Goal: Communication & Community: Ask a question

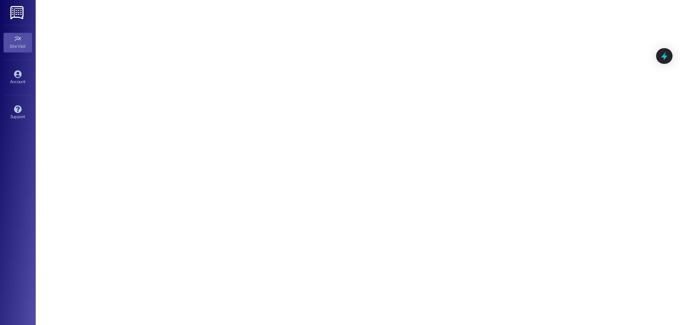
click at [21, 89] on div "Account Go to Account" at bounding box center [18, 77] width 29 height 35
click at [20, 73] on icon at bounding box center [17, 73] width 7 height 7
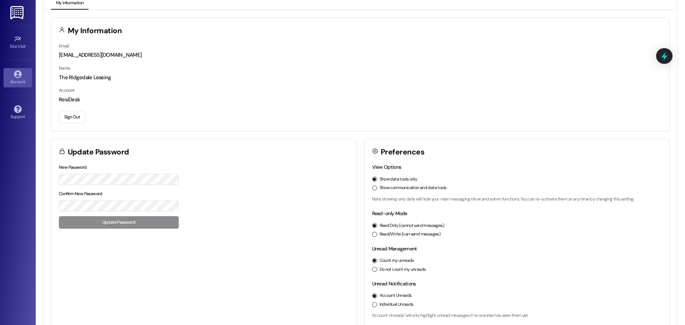
scroll to position [20, 0]
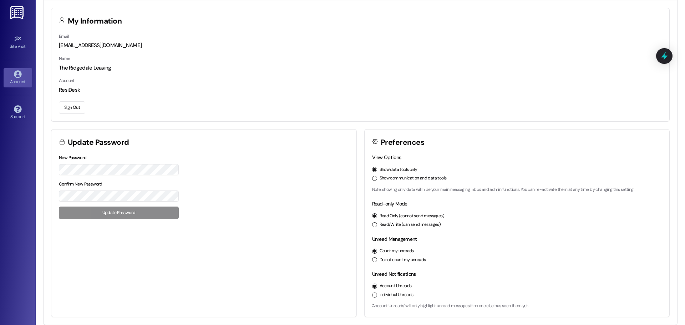
click at [373, 141] on icon at bounding box center [375, 141] width 6 height 6
drag, startPoint x: 392, startPoint y: 192, endPoint x: 596, endPoint y: 192, distance: 204.0
click at [596, 192] on p "Note: showing only data will hide your main messaging inbox and admin functions…" at bounding box center [517, 190] width 290 height 6
click at [14, 19] on link at bounding box center [17, 12] width 23 height 25
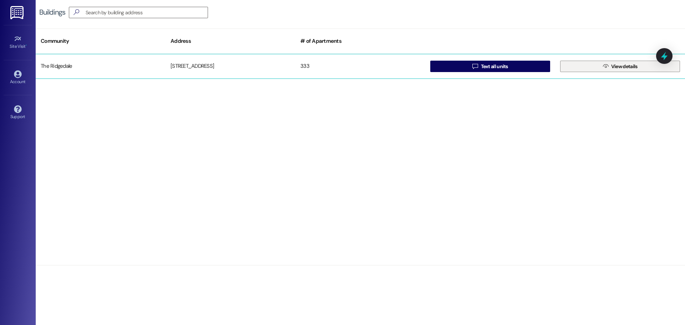
click at [622, 67] on span "View details" at bounding box center [624, 66] width 26 height 7
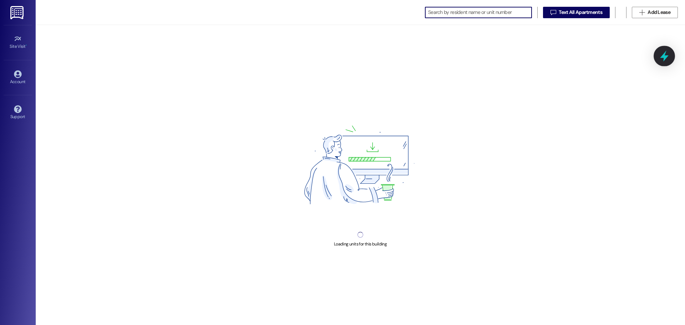
click at [663, 51] on icon at bounding box center [664, 56] width 12 height 12
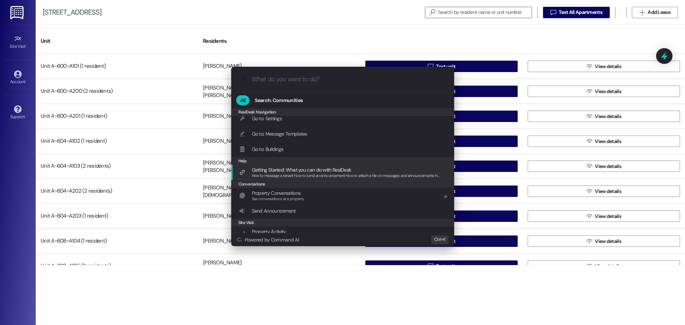
scroll to position [68, 0]
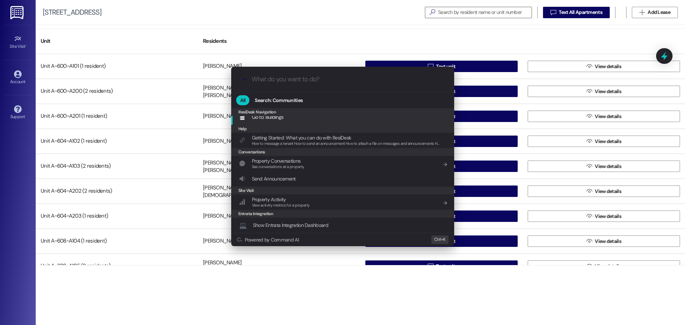
click at [285, 78] on input "What do you want to do?" at bounding box center [348, 79] width 194 height 7
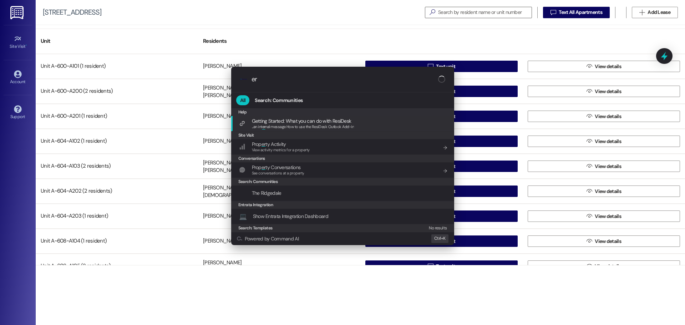
scroll to position [0, 0]
type input "e"
type input "r"
type input "e"
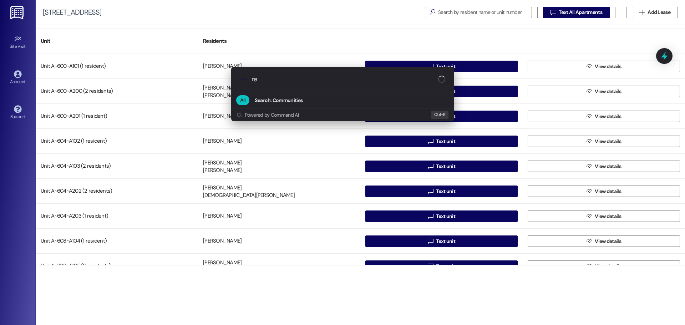
type input "r"
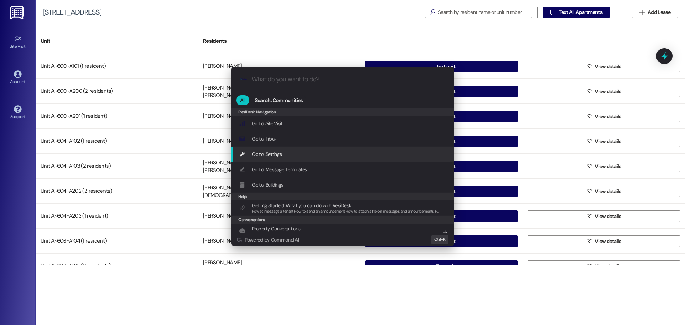
click at [260, 157] on span "Go to: Settings" at bounding box center [267, 154] width 30 height 6
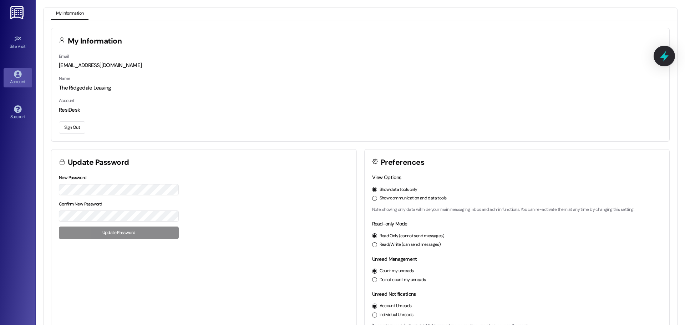
click at [661, 55] on icon at bounding box center [664, 56] width 12 height 12
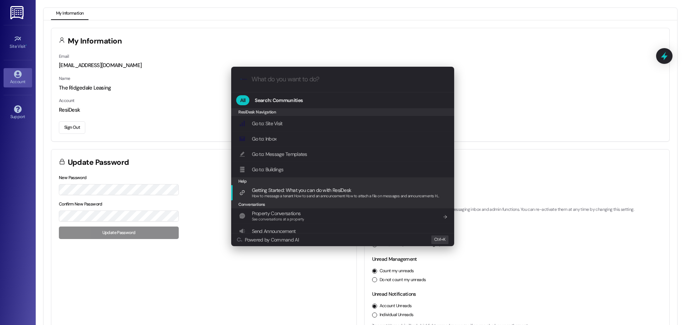
click at [326, 193] on span "Getting Started: What you can do with ResiDesk" at bounding box center [302, 190] width 100 height 6
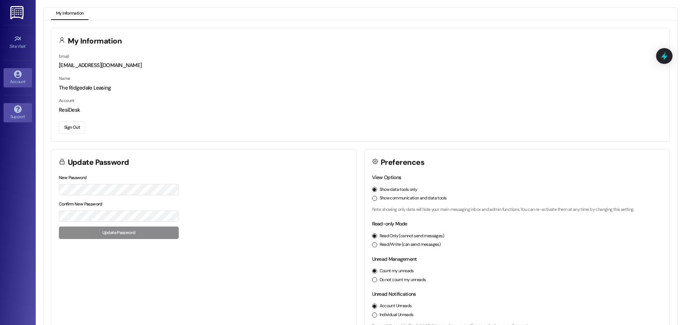
click at [14, 108] on icon at bounding box center [17, 108] width 7 height 7
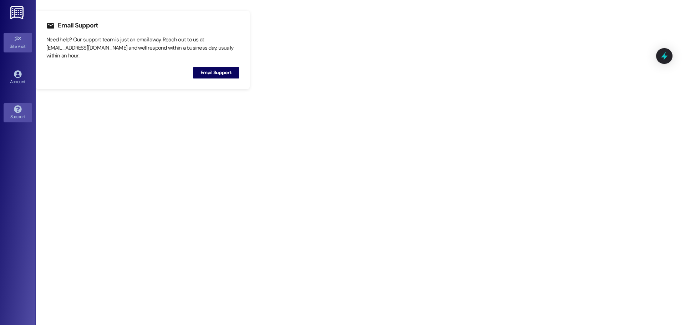
click at [20, 35] on icon at bounding box center [18, 39] width 8 height 8
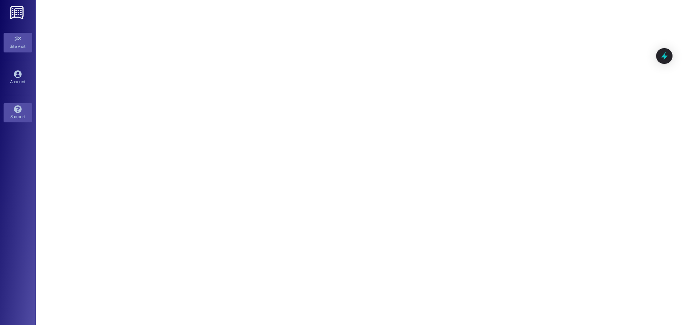
click at [12, 114] on div "Support" at bounding box center [18, 116] width 36 height 7
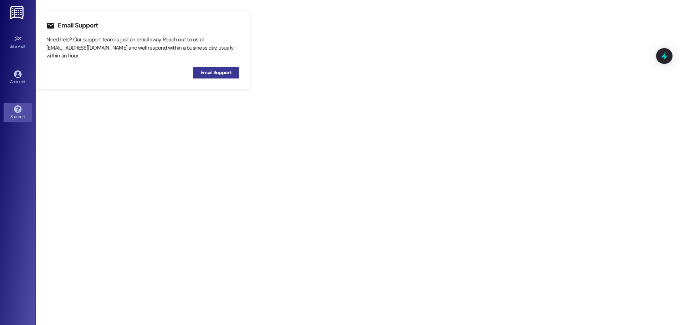
click at [195, 71] on button "Email Support" at bounding box center [216, 72] width 46 height 11
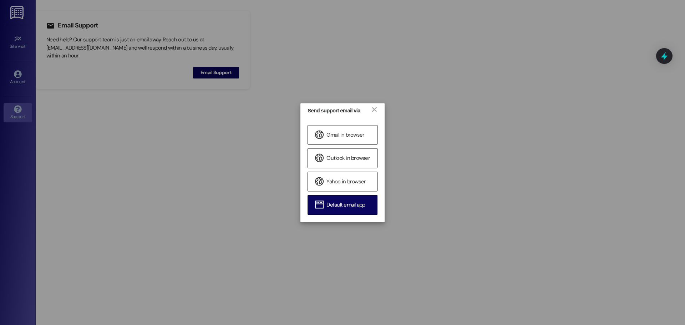
click at [360, 205] on span "Default email app" at bounding box center [345, 205] width 39 height 7
